Goal: Transaction & Acquisition: Purchase product/service

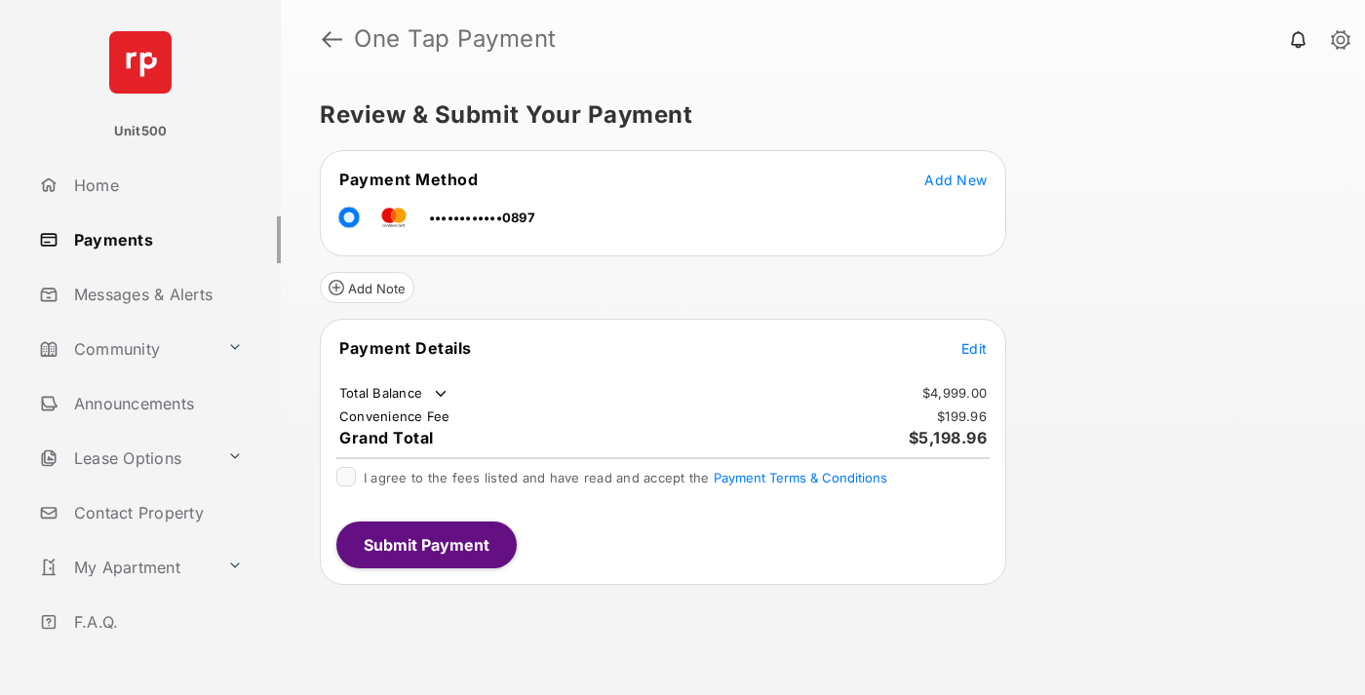
click at [974, 348] on span "Edit" at bounding box center [973, 348] width 25 height 17
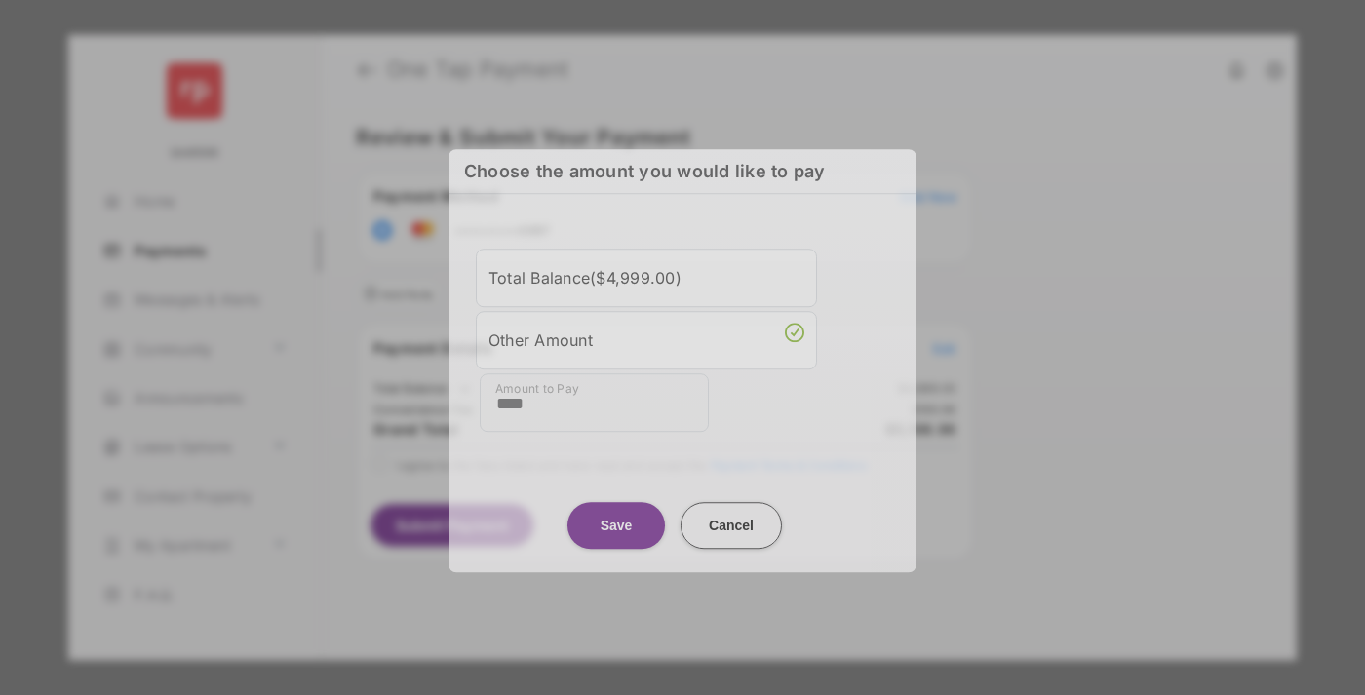
type input "****"
click at [616, 520] on button "Save" at bounding box center [617, 525] width 98 height 47
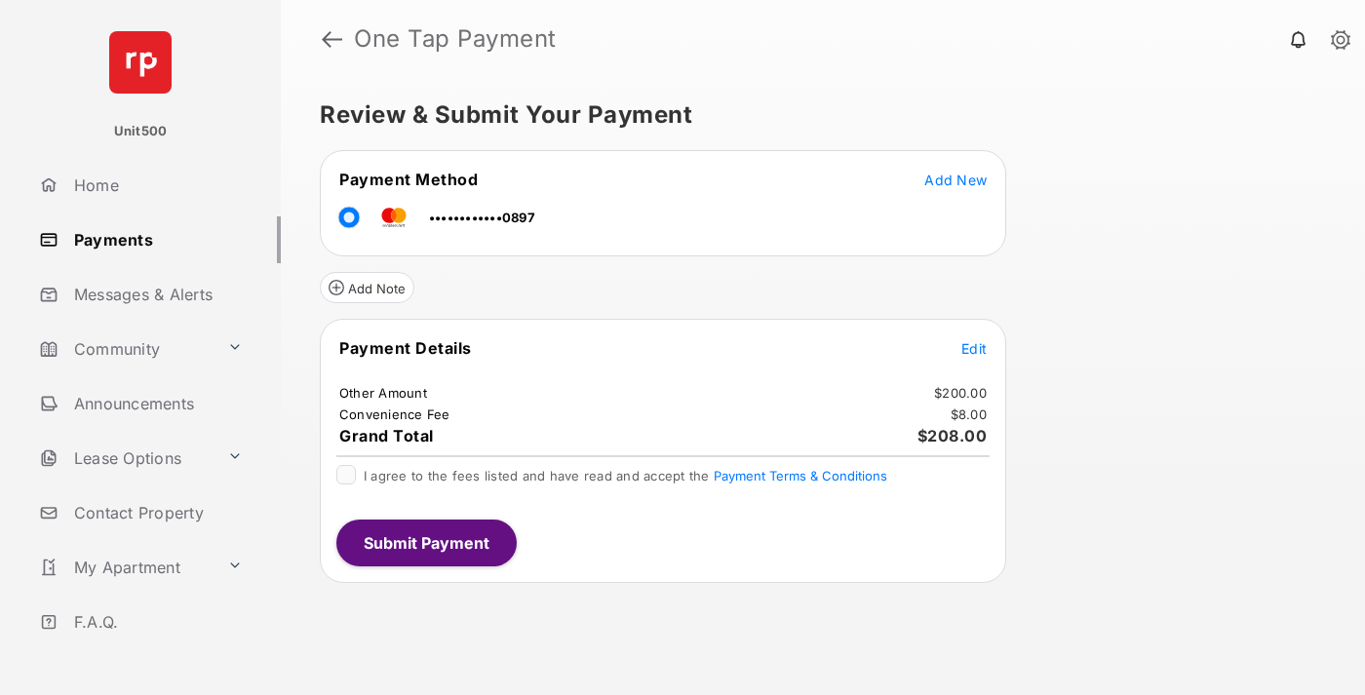
click at [974, 348] on span "Edit" at bounding box center [973, 348] width 25 height 17
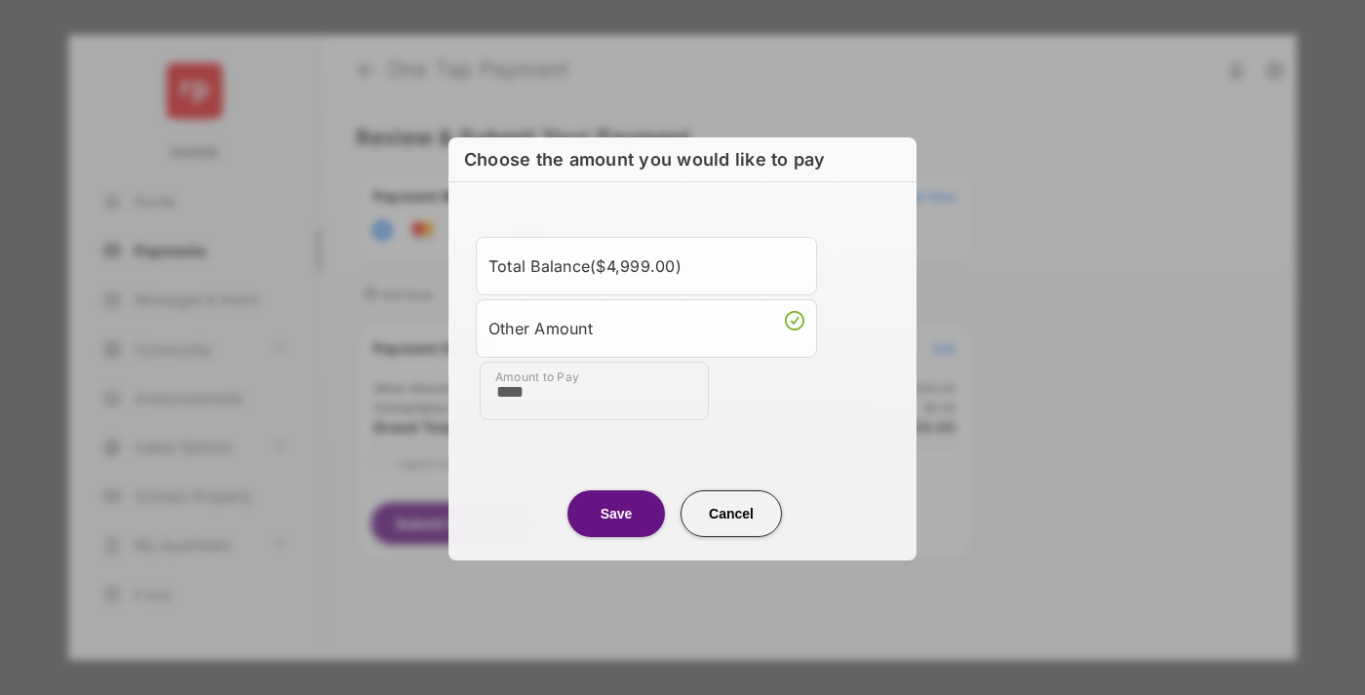
click at [616, 512] on button "Save" at bounding box center [617, 513] width 98 height 47
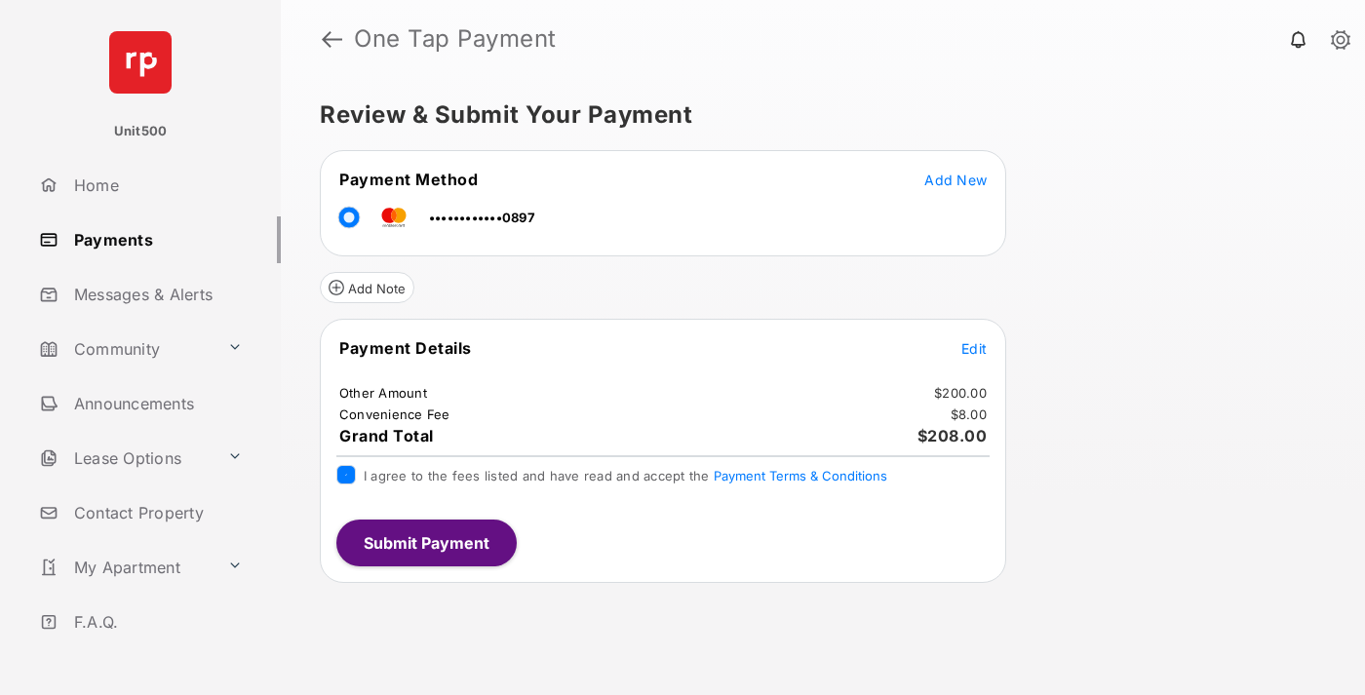
click at [425, 542] on button "Submit Payment" at bounding box center [426, 543] width 180 height 47
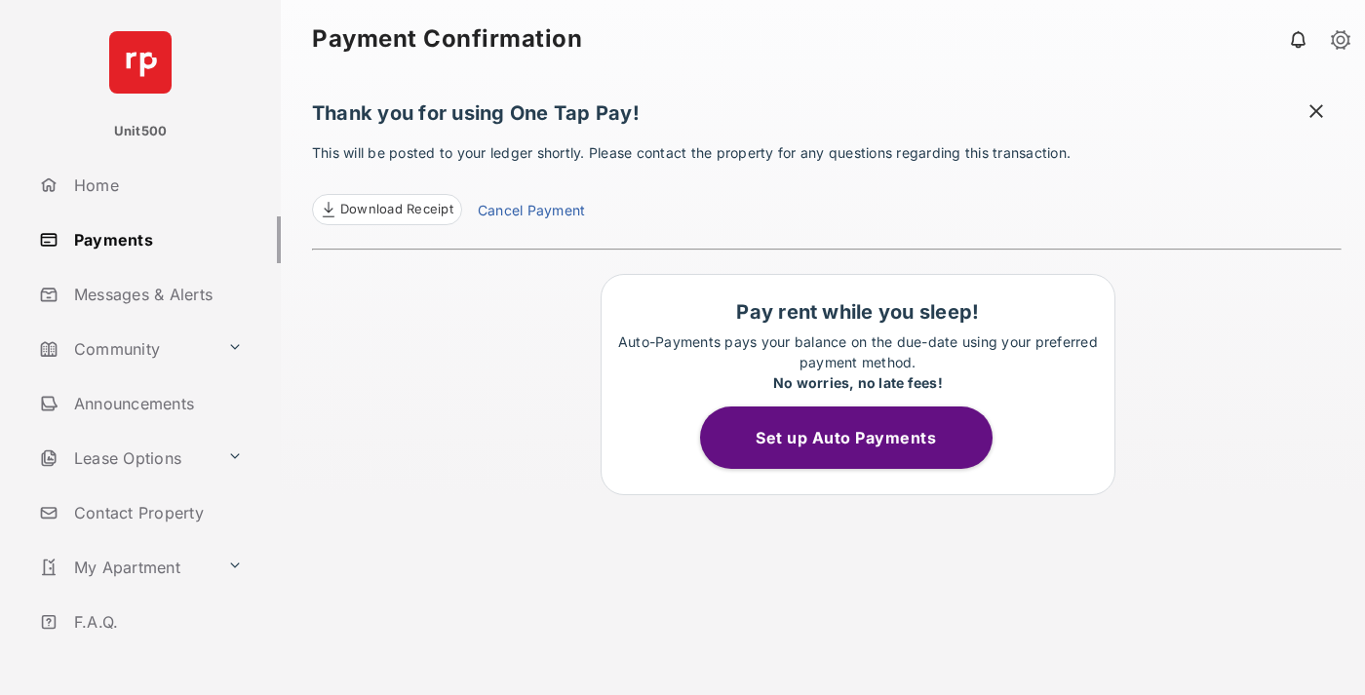
click at [386, 210] on span "Download Receipt" at bounding box center [396, 210] width 113 height 20
click at [1316, 113] on span at bounding box center [1317, 113] width 20 height 24
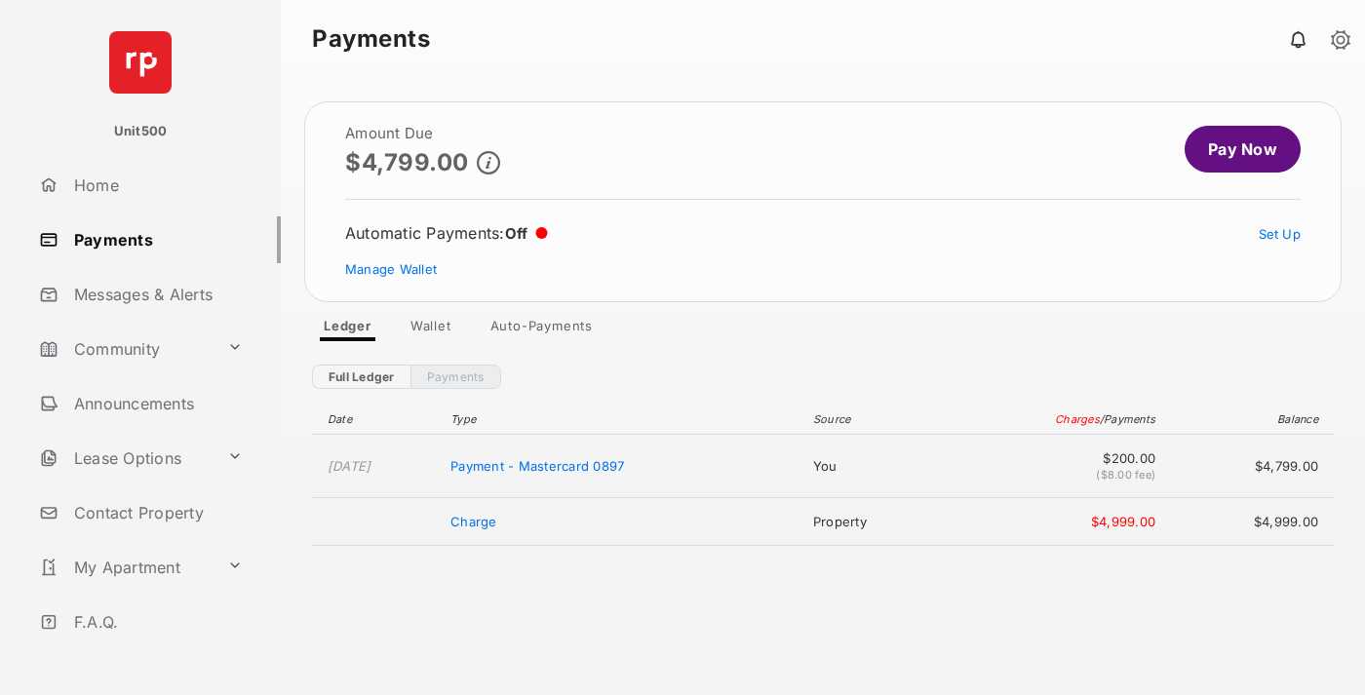
click at [391, 269] on link "Manage Wallet" at bounding box center [391, 269] width 92 height 16
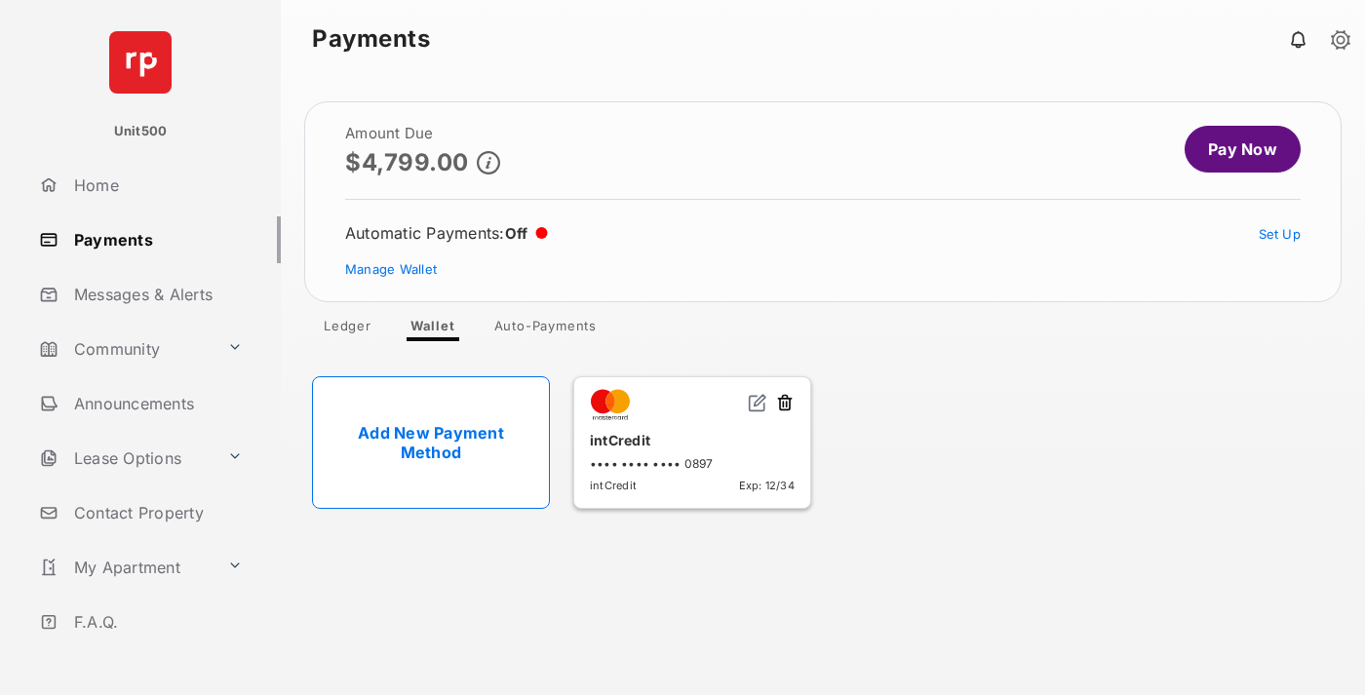
click at [785, 404] on button at bounding box center [785, 404] width 20 height 22
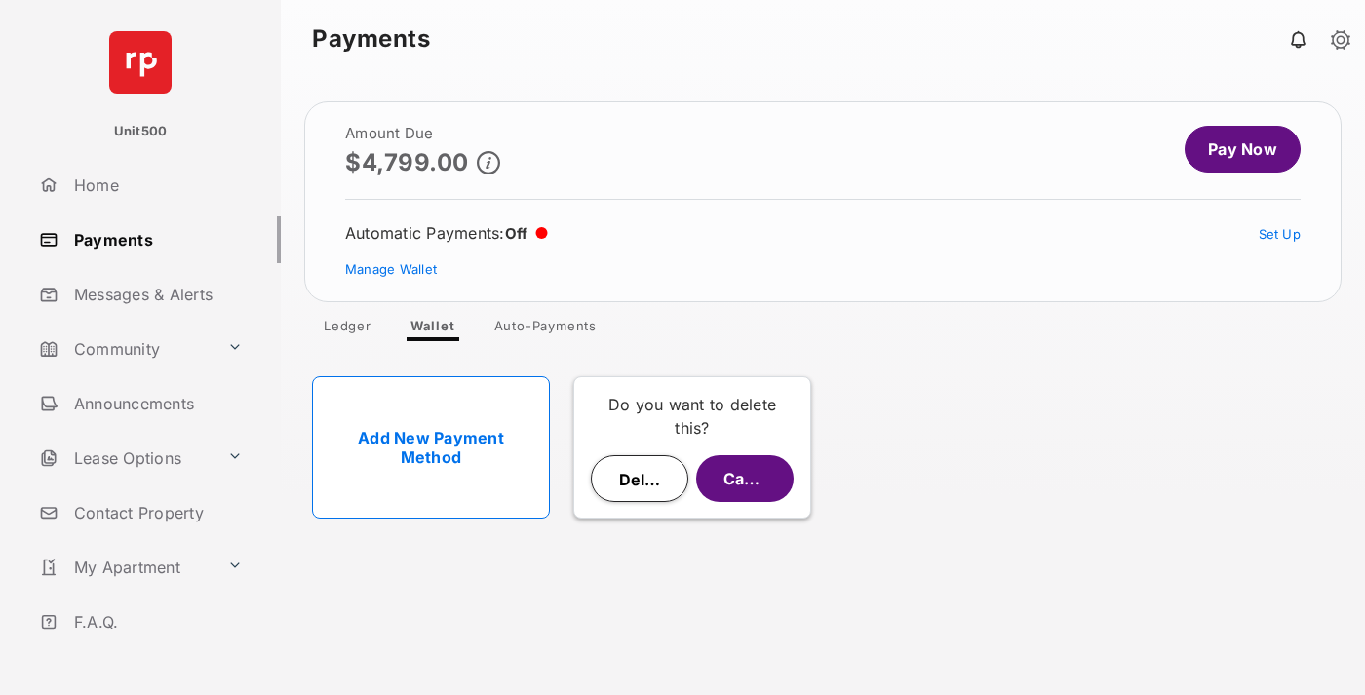
click at [640, 479] on button "Delete" at bounding box center [640, 478] width 98 height 47
